Goal: Information Seeking & Learning: Learn about a topic

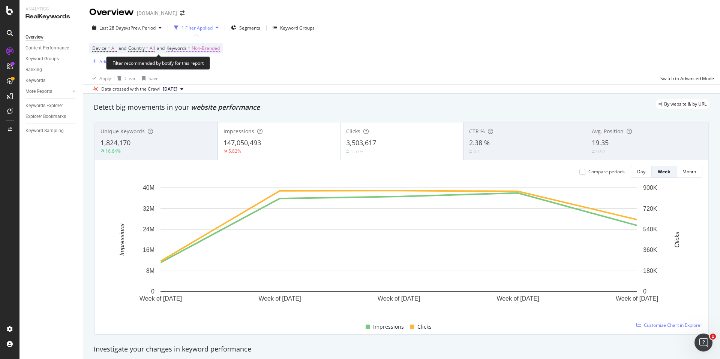
click at [201, 50] on span "Non-Branded" at bounding box center [206, 48] width 28 height 10
click at [198, 63] on span "Non-Branded" at bounding box center [192, 66] width 31 height 6
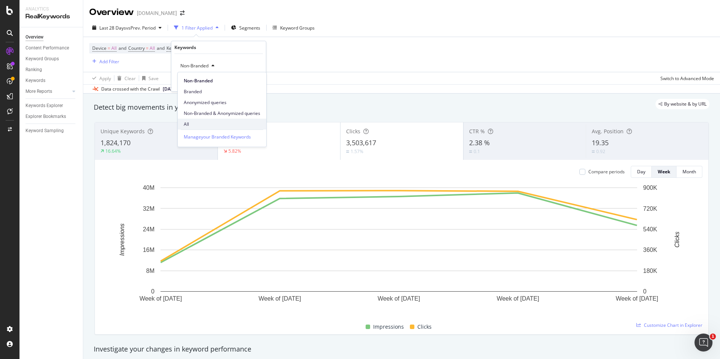
click at [201, 125] on span "All" at bounding box center [222, 124] width 76 height 7
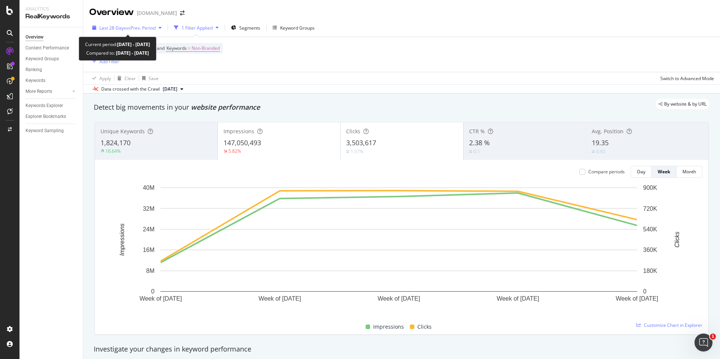
click at [129, 27] on span "vs Prev. Period" at bounding box center [141, 28] width 30 height 6
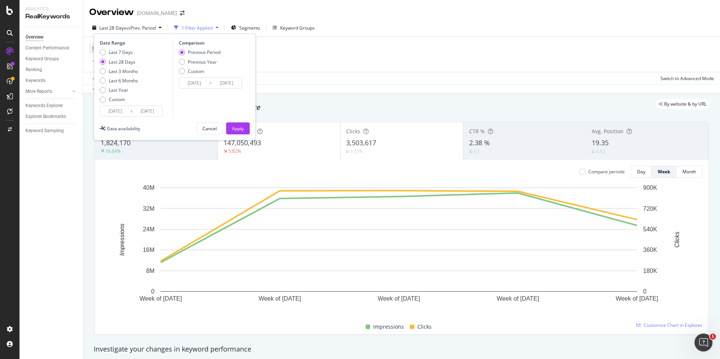
click at [284, 60] on div "Device = All and Country = All and Keywords = Non-Branded Add Filter" at bounding box center [401, 54] width 624 height 35
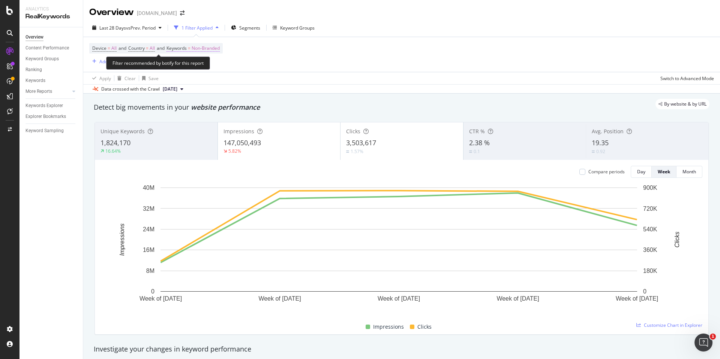
click at [187, 48] on span "Keywords" at bounding box center [176, 48] width 20 height 6
click at [200, 69] on div "Non-Branded" at bounding box center [197, 65] width 40 height 11
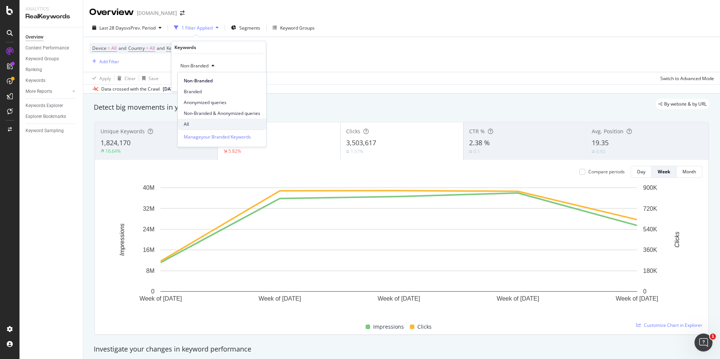
click at [198, 125] on span "All" at bounding box center [222, 124] width 76 height 7
click at [242, 78] on div "Apply" at bounding box center [249, 81] width 22 height 7
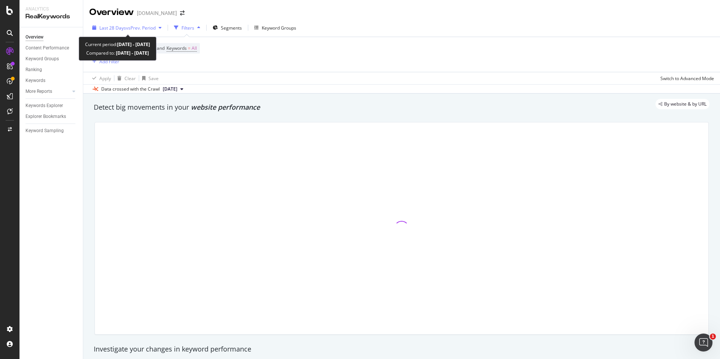
click at [110, 26] on span "Last 28 Days" at bounding box center [112, 28] width 27 height 6
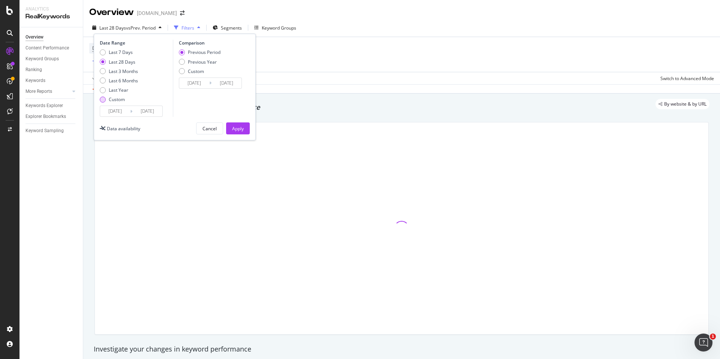
click at [115, 97] on div "Custom" at bounding box center [117, 99] width 16 height 6
click at [118, 109] on input "[DATE]" at bounding box center [115, 111] width 30 height 10
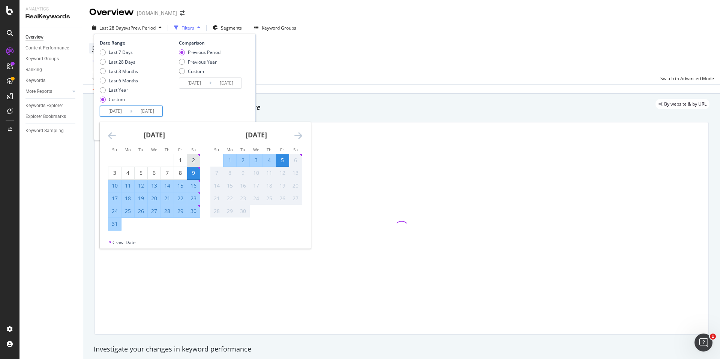
click at [189, 159] on div "2" at bounding box center [193, 160] width 13 height 7
type input "[DATE]"
click at [179, 211] on div "29" at bounding box center [180, 211] width 13 height 7
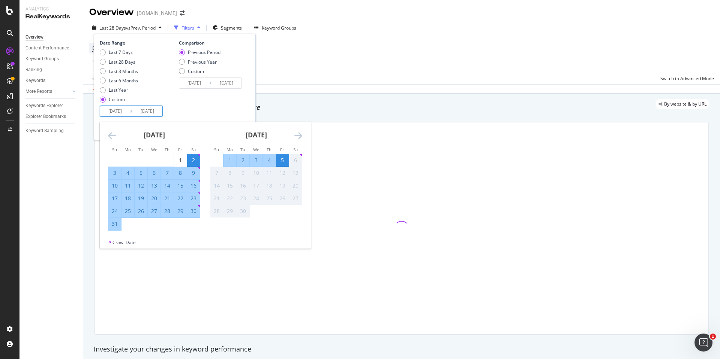
type input "[DATE]"
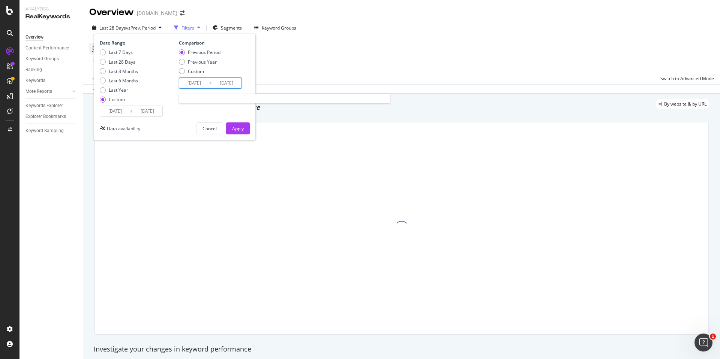
click at [183, 85] on input "[DATE]" at bounding box center [194, 83] width 30 height 10
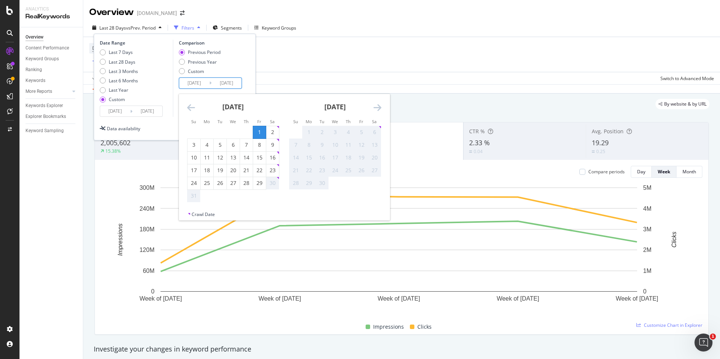
click at [191, 108] on icon "Move backward to switch to the previous month." at bounding box center [191, 107] width 8 height 9
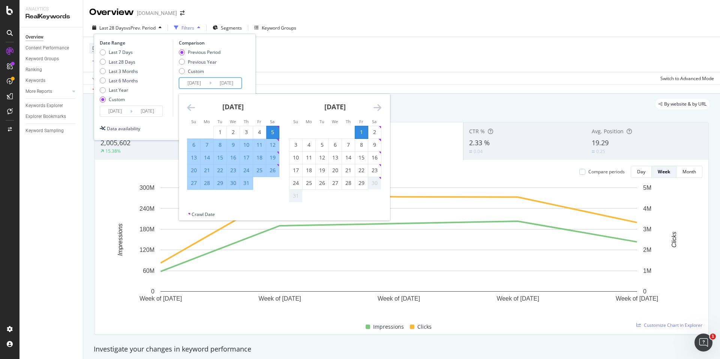
click at [191, 108] on icon "Move backward to switch to the previous month." at bounding box center [191, 107] width 8 height 9
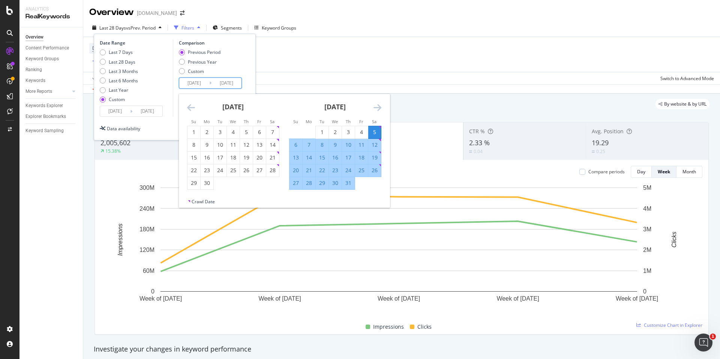
click at [191, 108] on icon "Move backward to switch to the previous month." at bounding box center [191, 107] width 8 height 9
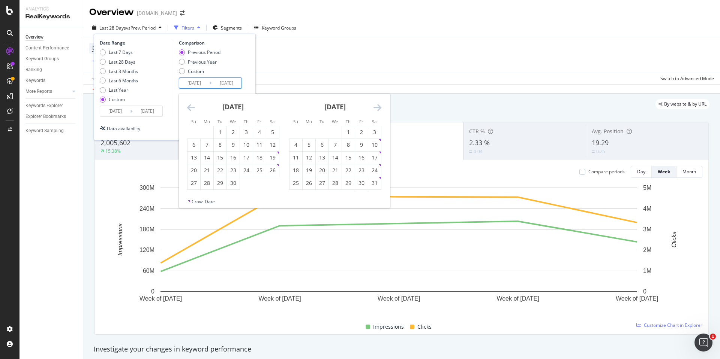
click at [191, 108] on icon "Move backward to switch to the previous month." at bounding box center [191, 107] width 8 height 9
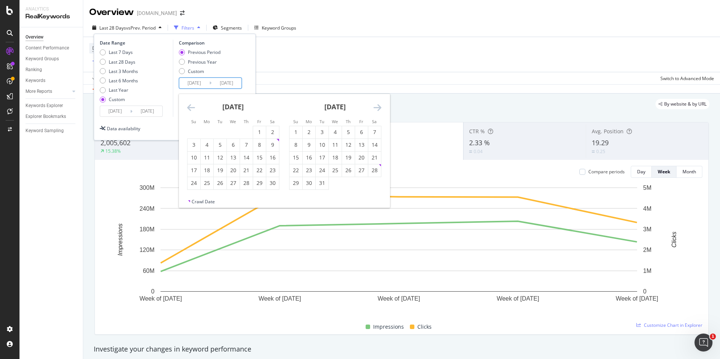
click at [191, 108] on icon "Move backward to switch to the previous month." at bounding box center [191, 107] width 8 height 9
click at [274, 129] on div "3" at bounding box center [272, 132] width 13 height 7
type input "[DATE]"
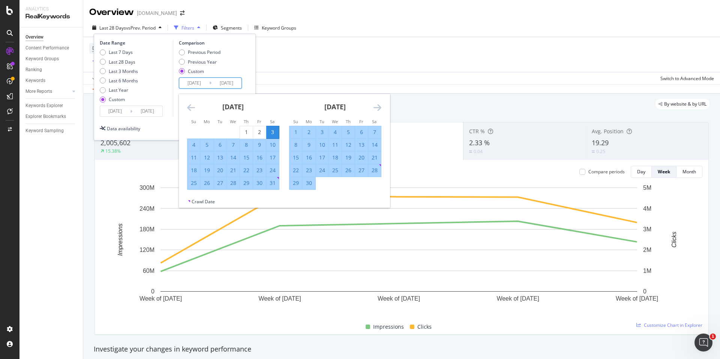
click at [259, 183] on div "30" at bounding box center [259, 183] width 13 height 7
type input "[DATE]"
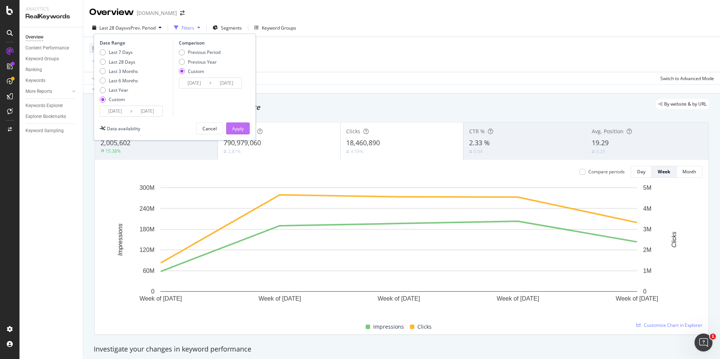
click at [241, 127] on div "Apply" at bounding box center [238, 129] width 12 height 6
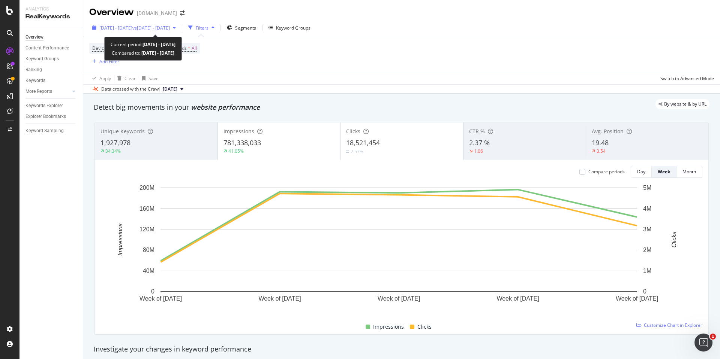
click at [165, 32] on div "[DATE] - [DATE] vs [DATE] - [DATE]" at bounding box center [134, 27] width 90 height 11
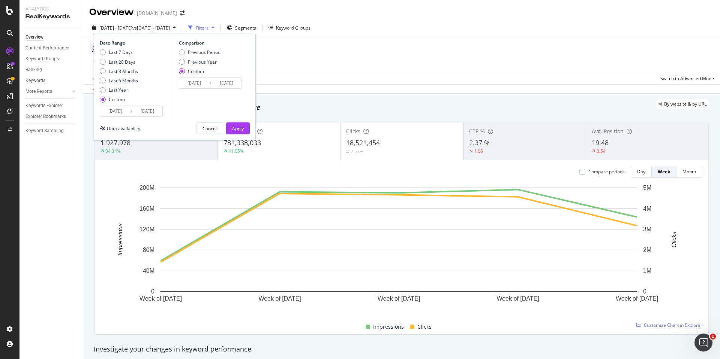
click at [116, 109] on input "[DATE]" at bounding box center [115, 111] width 30 height 10
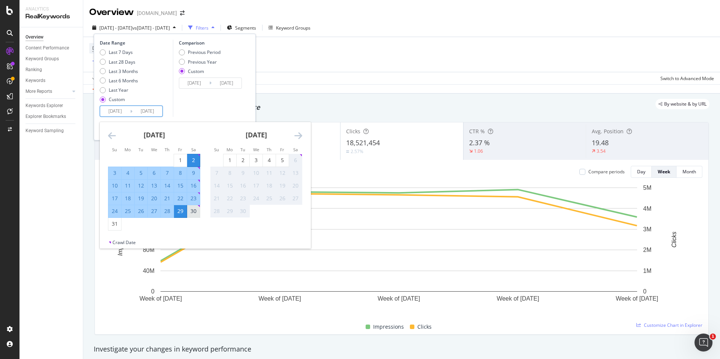
click at [192, 212] on div "30" at bounding box center [193, 211] width 13 height 7
type input "[DATE]"
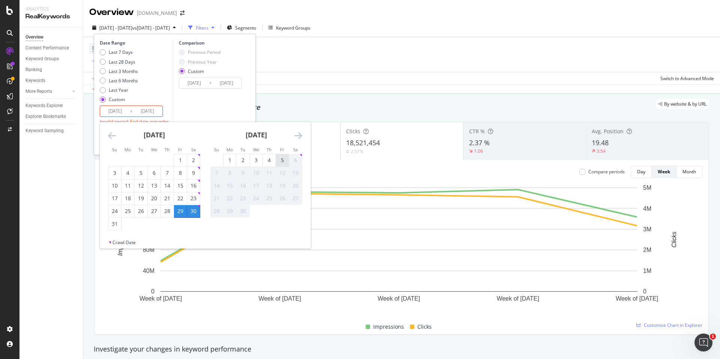
click at [284, 157] on div "5" at bounding box center [282, 160] width 13 height 7
type input "[DATE]"
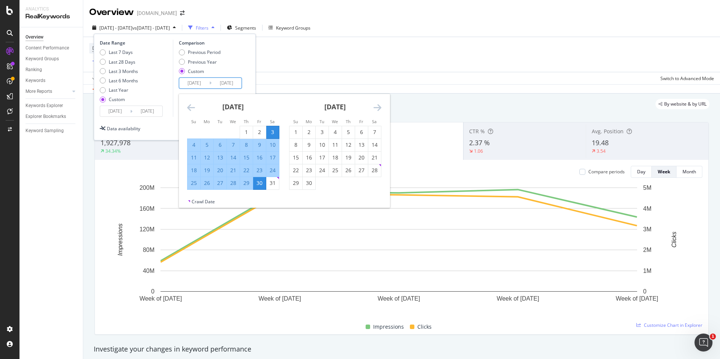
click at [197, 85] on input "[DATE]" at bounding box center [194, 83] width 30 height 10
click at [278, 183] on div "31" at bounding box center [272, 183] width 13 height 7
type input "[DATE]"
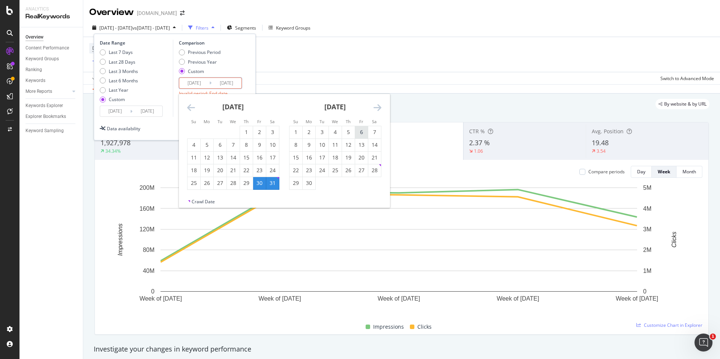
click at [362, 129] on div "6" at bounding box center [361, 132] width 13 height 7
type input "[DATE]"
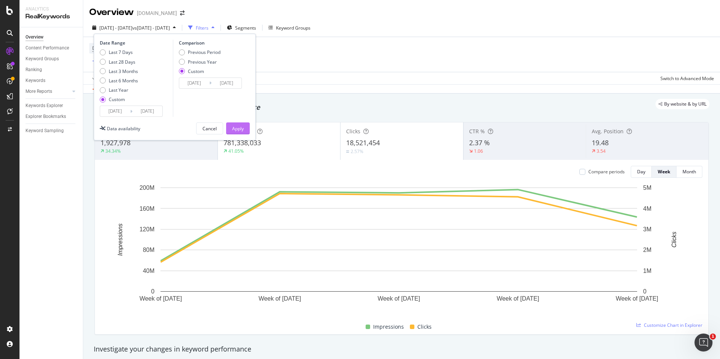
click at [233, 126] on div "Apply" at bounding box center [238, 129] width 12 height 6
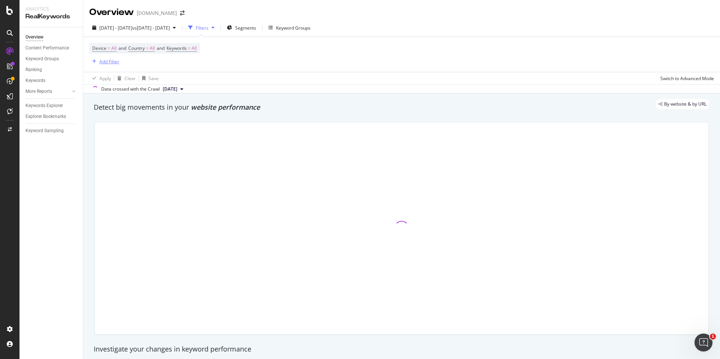
click at [111, 60] on div "Add Filter" at bounding box center [109, 61] width 20 height 6
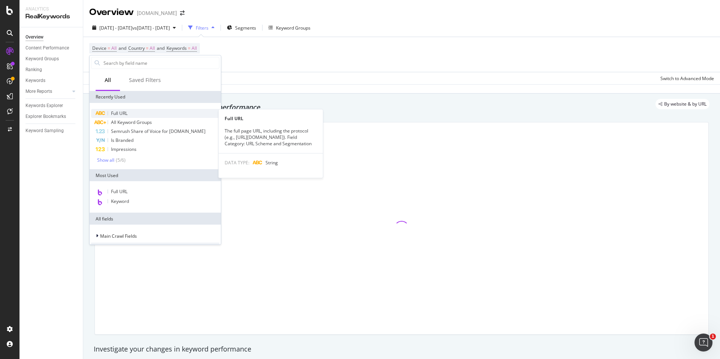
click at [126, 111] on span "Full URL" at bounding box center [119, 113] width 16 height 6
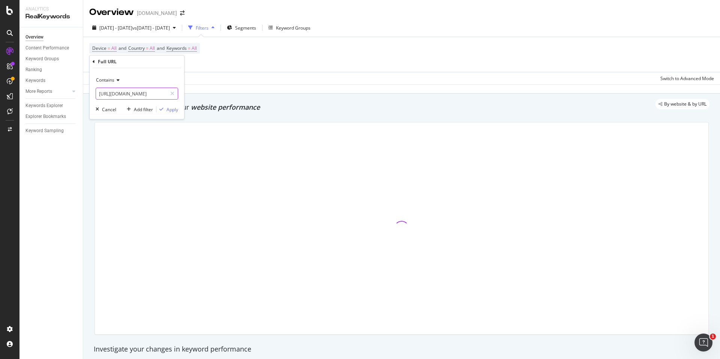
click at [149, 92] on input "[URL][DOMAIN_NAME]" at bounding box center [131, 94] width 71 height 12
type input "/store/"
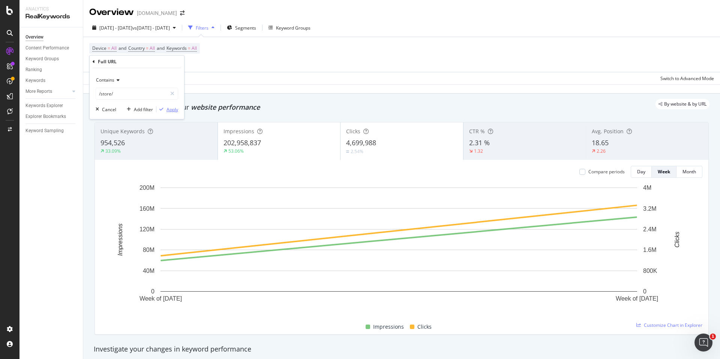
click at [166, 108] on div "Apply" at bounding box center [172, 109] width 12 height 6
